Goal: Task Accomplishment & Management: Manage account settings

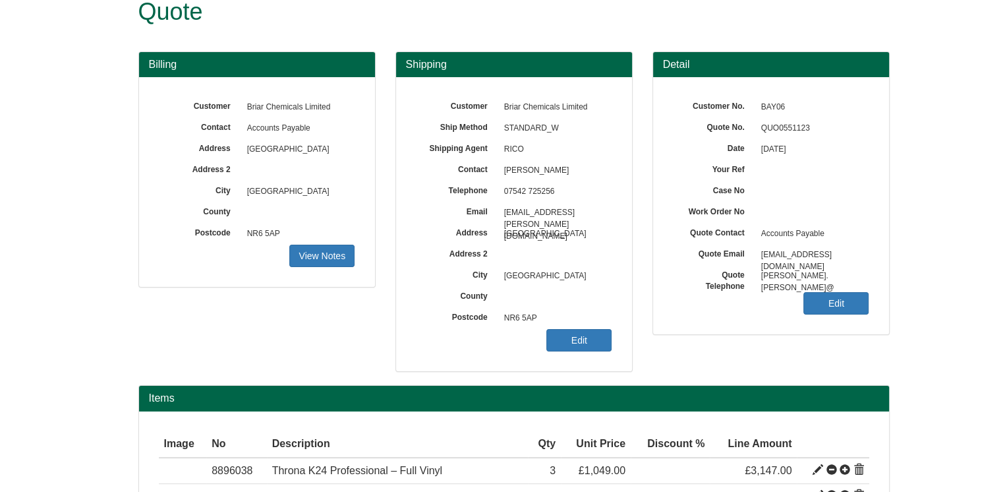
scroll to position [132, 0]
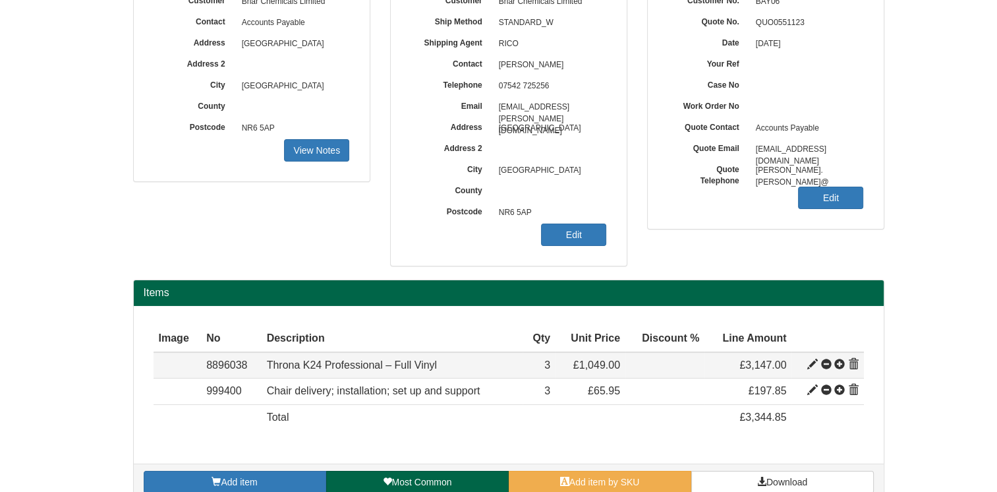
click at [811, 363] on span at bounding box center [813, 364] width 11 height 11
type input "Throna K24 Professional – Full Vinyl"
type input "Fabric: Black Vinyl"
type input "612.40"
type input "1888.00"
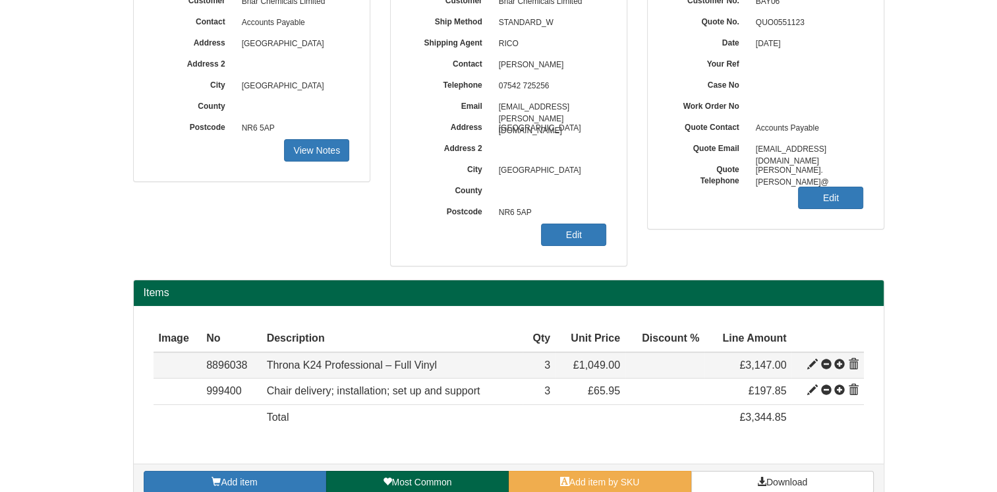
type input "1049.00"
type input "3"
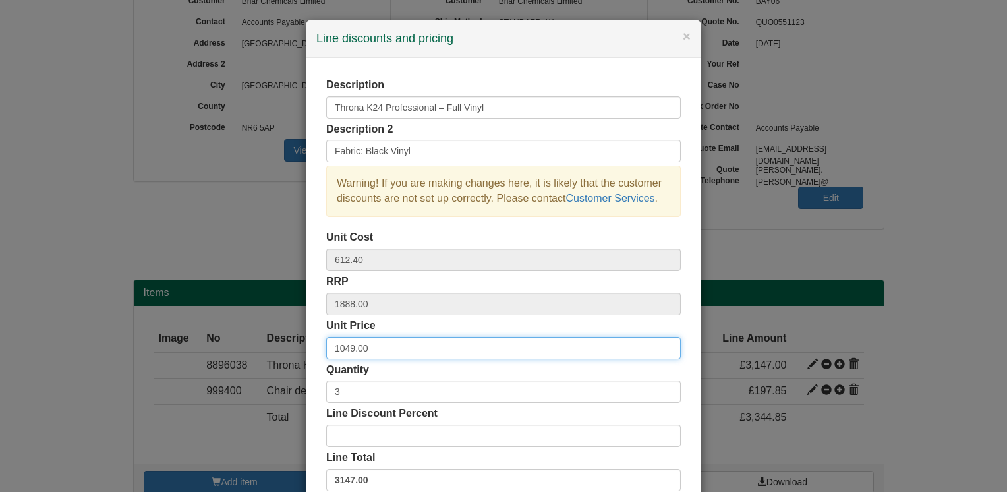
drag, startPoint x: 382, startPoint y: 349, endPoint x: 267, endPoint y: 346, distance: 115.4
click at [280, 346] on div "× Line discounts and pricing Description Throna K24 Professional – Full Vinyl D…" at bounding box center [503, 246] width 1007 height 492
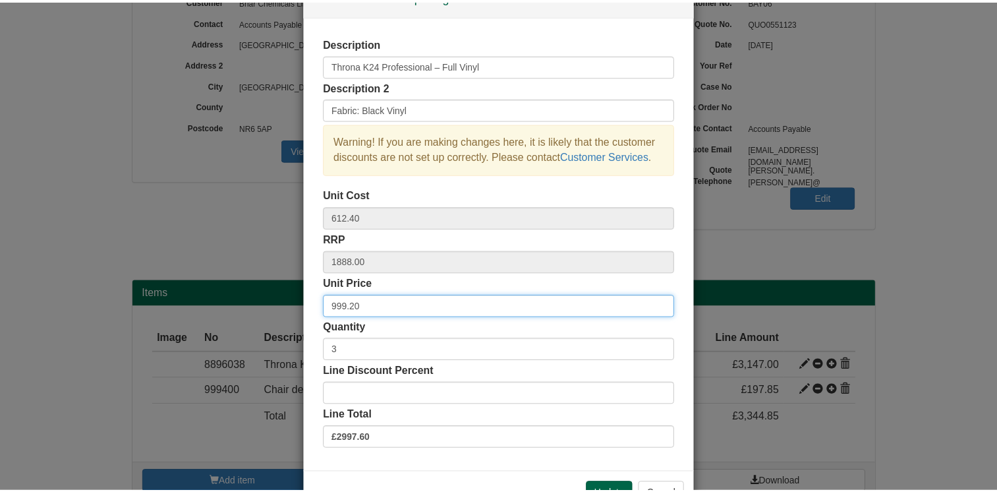
scroll to position [84, 0]
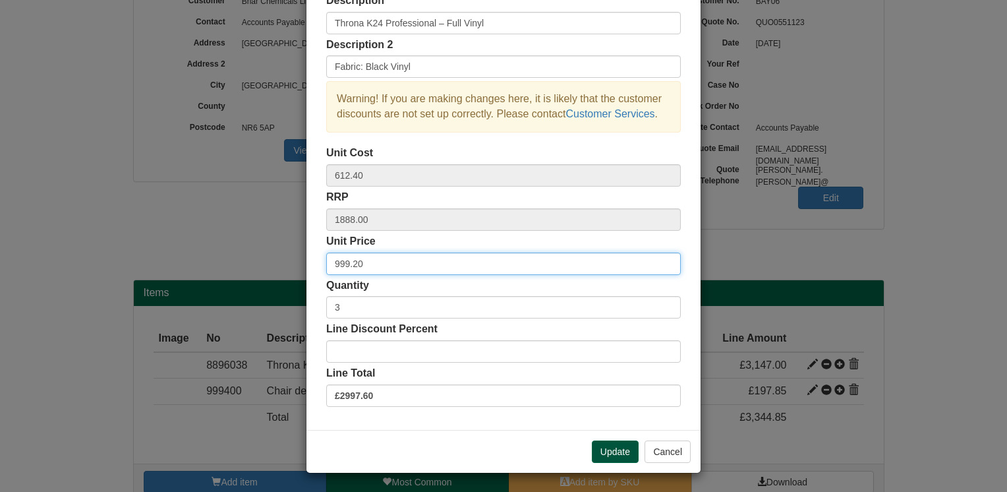
type input "999.20"
click at [611, 452] on button "Update" at bounding box center [615, 451] width 47 height 22
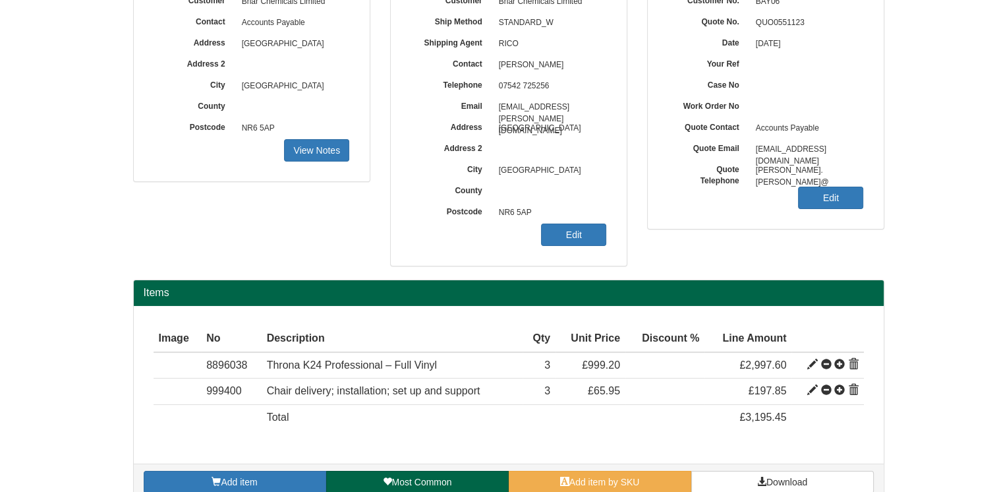
scroll to position [151, 0]
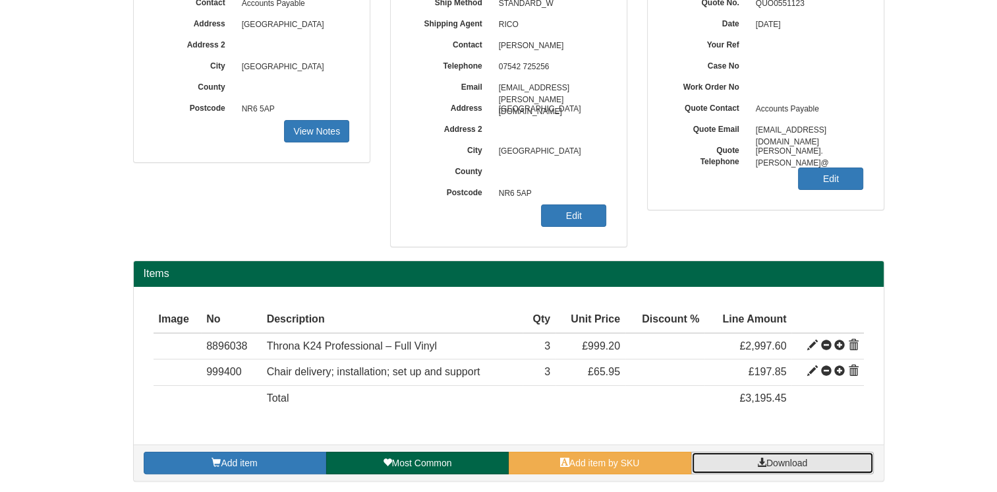
click at [767, 461] on span "Download" at bounding box center [787, 463] width 41 height 11
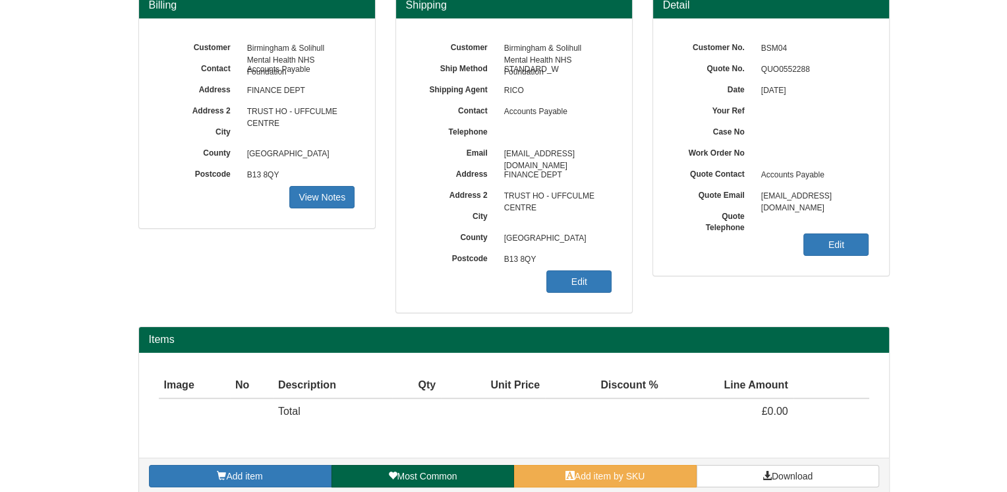
scroll to position [148, 0]
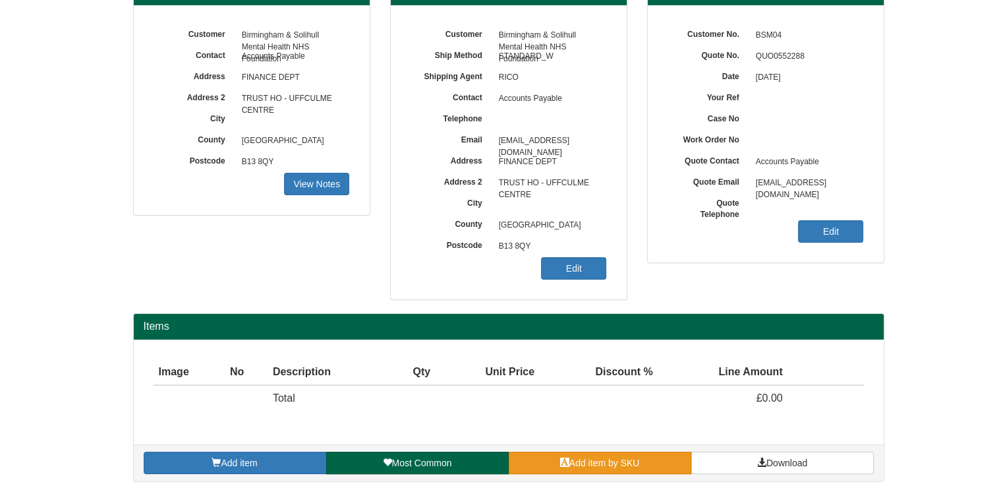
click at [591, 467] on link "Add item by SKU" at bounding box center [600, 463] width 183 height 22
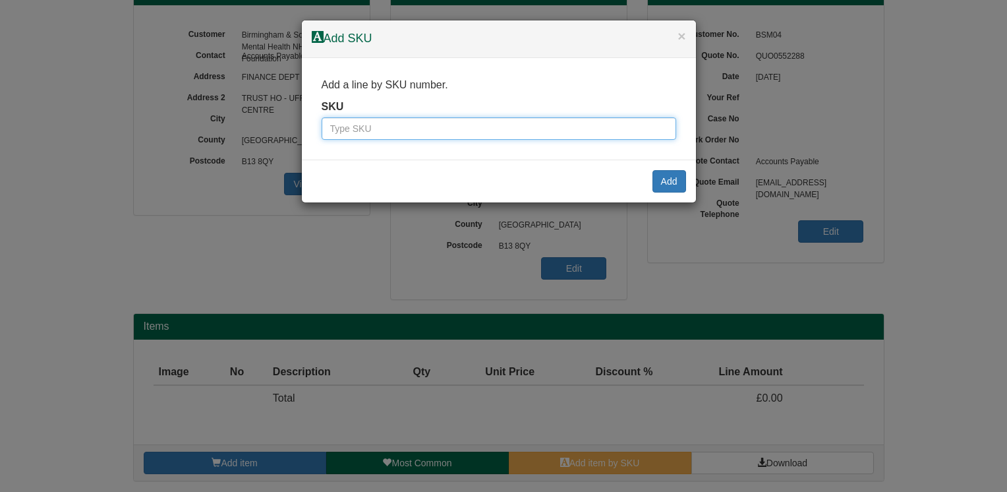
click at [390, 131] on input "text" at bounding box center [499, 128] width 355 height 22
paste input "9784959"
type input "9784959"
click input "Save" at bounding box center [0, 0] width 0 height 0
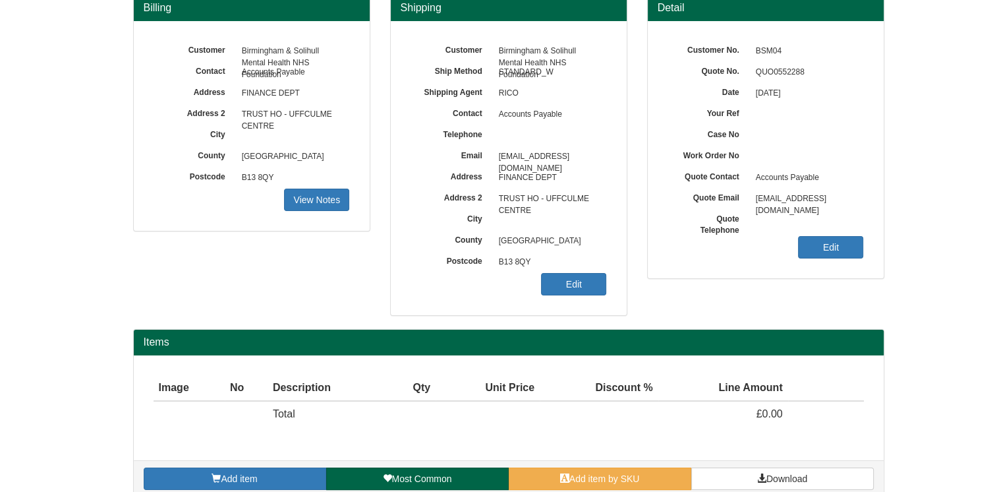
scroll to position [148, 0]
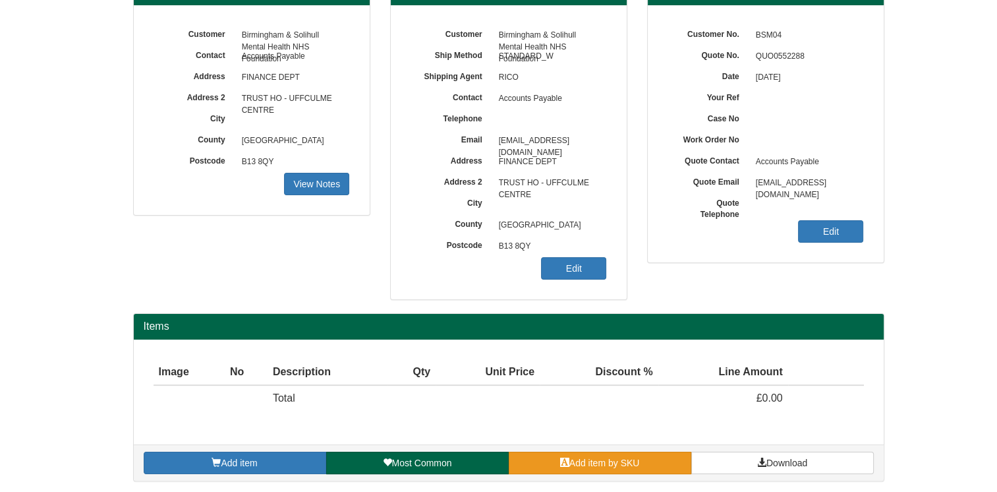
click at [649, 471] on link "Add item by SKU" at bounding box center [600, 463] width 183 height 22
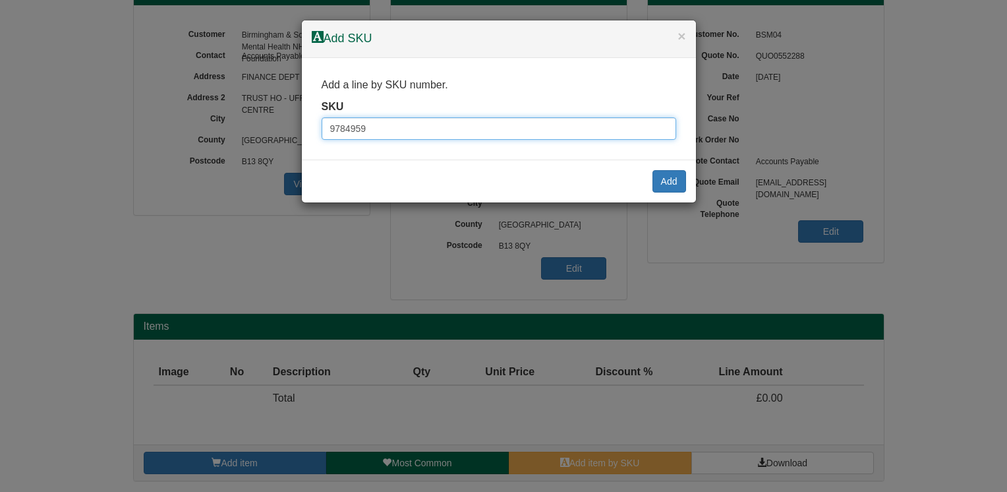
drag, startPoint x: 375, startPoint y: 129, endPoint x: 241, endPoint y: 127, distance: 134.5
click at [241, 127] on div "× Add SKU Add a line by SKU number. SKU 9784959 Add" at bounding box center [503, 246] width 1007 height 492
paste input "9810006BLA"
type input "9810006BLA"
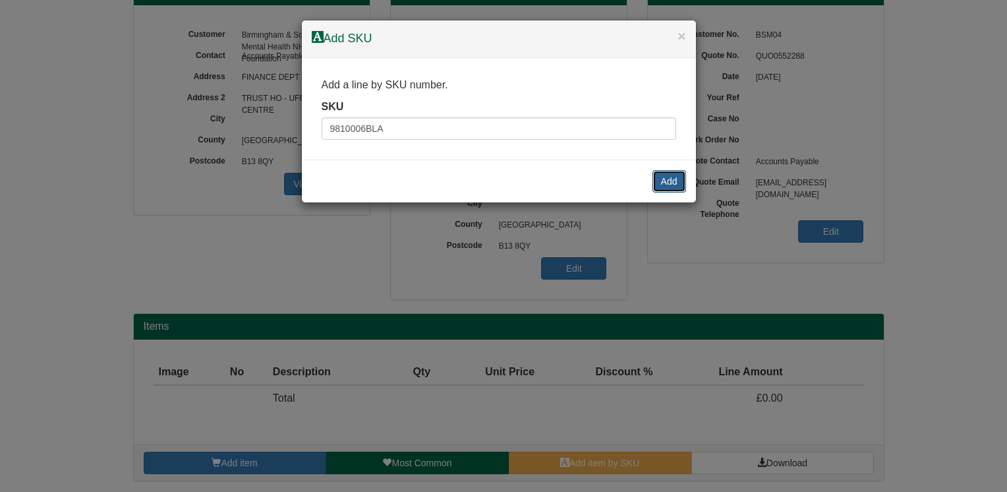
click at [662, 174] on button "Add" at bounding box center [670, 181] width 34 height 22
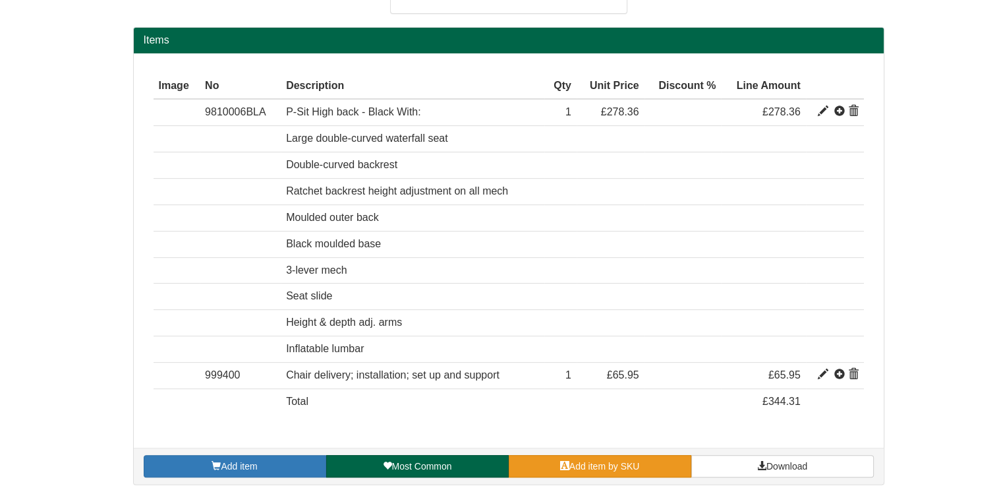
scroll to position [435, 0]
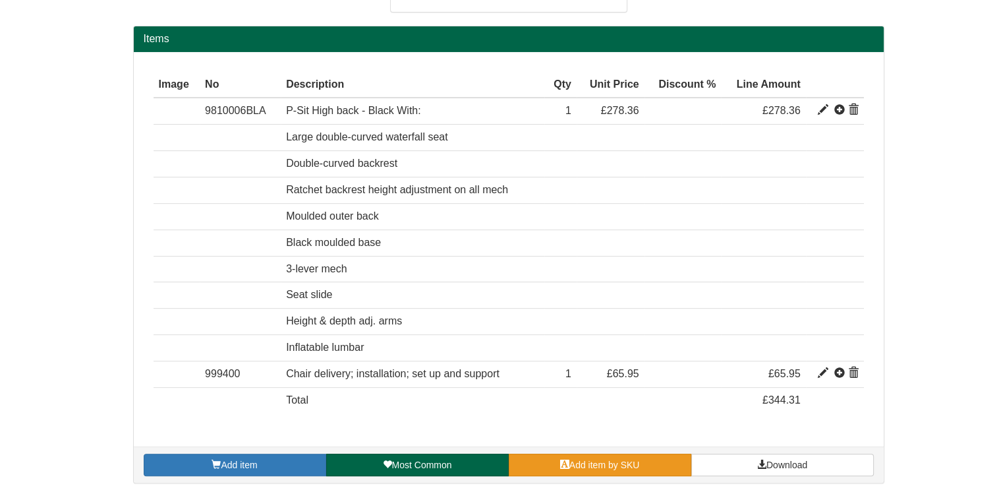
click at [641, 462] on link "Add item by SKU" at bounding box center [600, 465] width 183 height 22
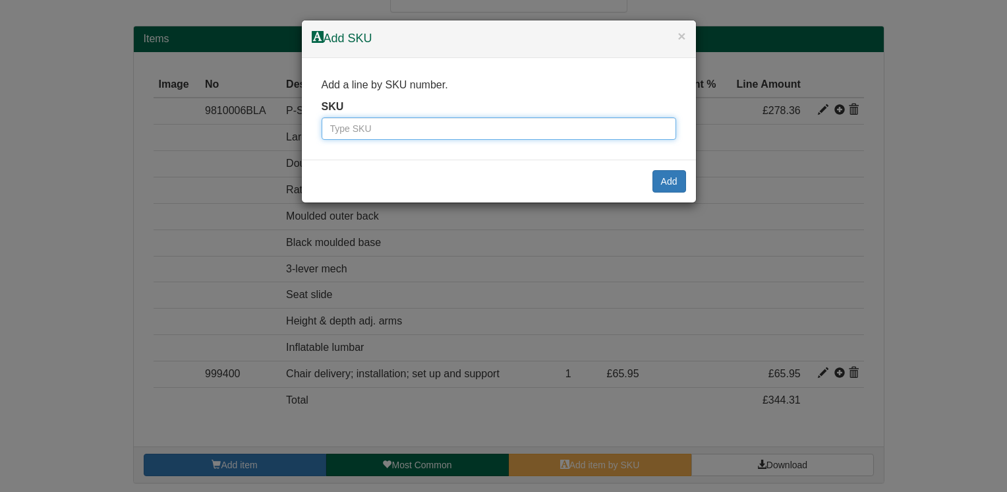
paste input "9994719"
type input "9994719"
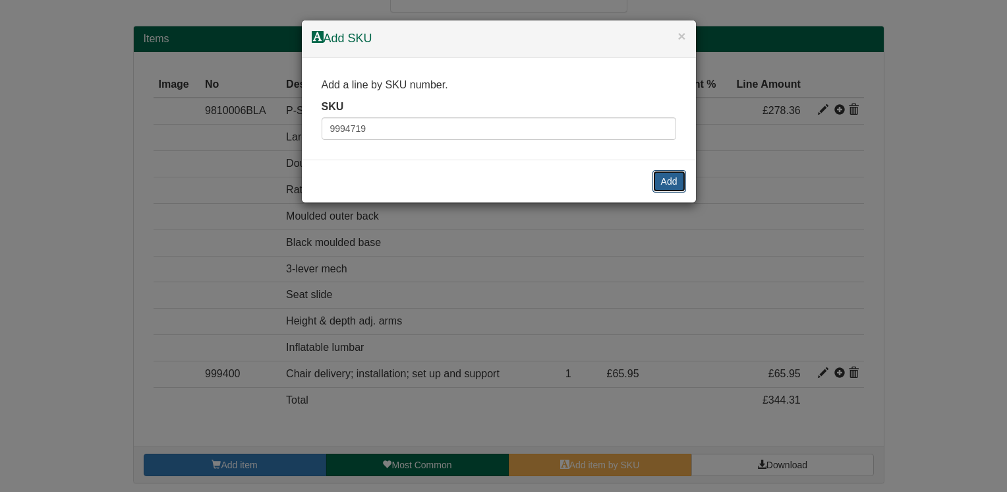
click at [667, 175] on button "Add" at bounding box center [670, 181] width 34 height 22
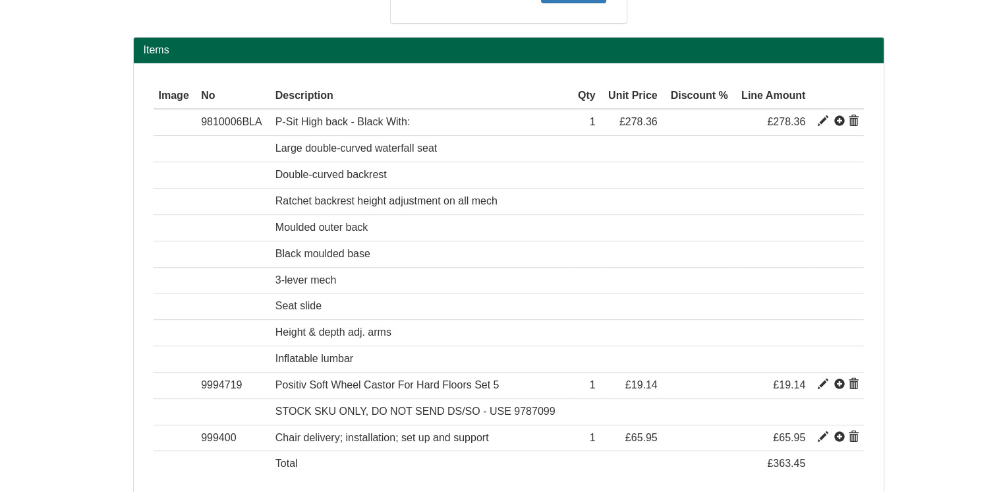
scroll to position [488, 0]
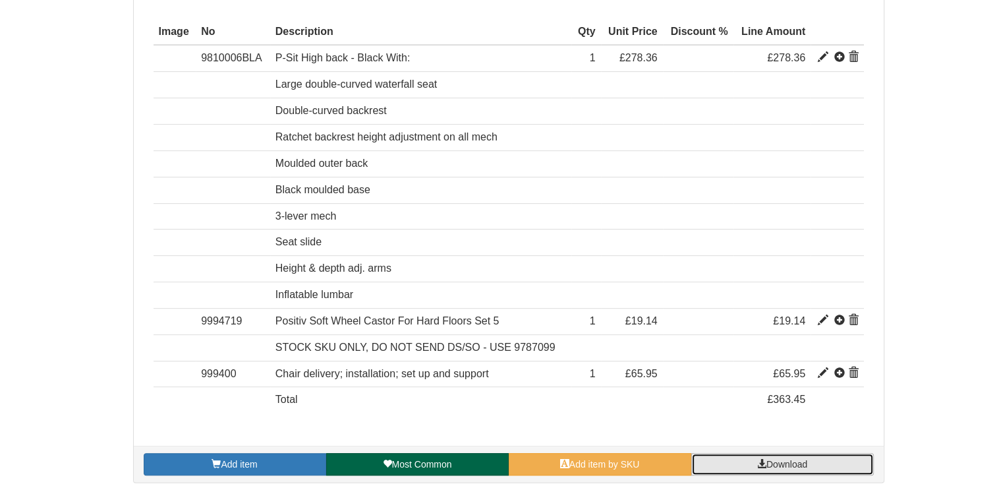
click at [783, 460] on span "Download" at bounding box center [787, 464] width 41 height 11
